Goal: Task Accomplishment & Management: Manage account settings

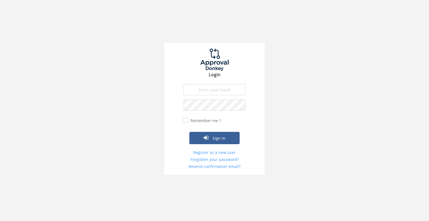
type input "[EMAIL_ADDRESS][PERSON_NAME][DOMAIN_NAME]"
click at [187, 120] on input "Remember me ?" at bounding box center [185, 121] width 4 height 4
checkbox input "true"
click at [224, 137] on button "Sign in" at bounding box center [214, 138] width 50 height 12
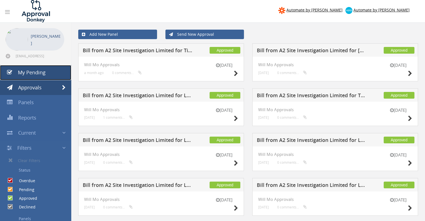
click at [32, 74] on span "My Pending" at bounding box center [32, 72] width 28 height 7
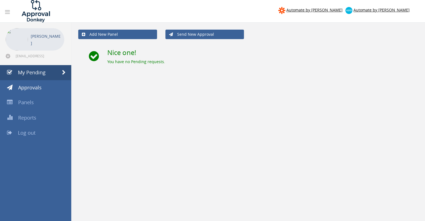
click at [127, 53] on h2 "Nice one!" at bounding box center [262, 52] width 311 height 7
click at [120, 61] on div "You have no Pending requests." at bounding box center [262, 62] width 311 height 6
click at [29, 118] on span "Reports" at bounding box center [27, 117] width 18 height 7
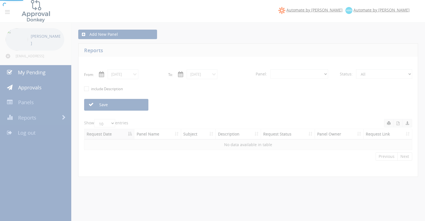
select select "number:0"
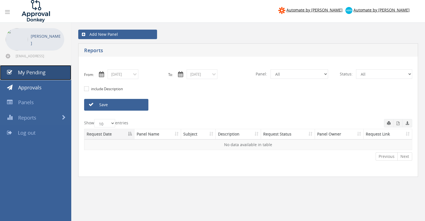
click at [36, 71] on span "My Pending" at bounding box center [32, 72] width 28 height 7
